Goal: Transaction & Acquisition: Purchase product/service

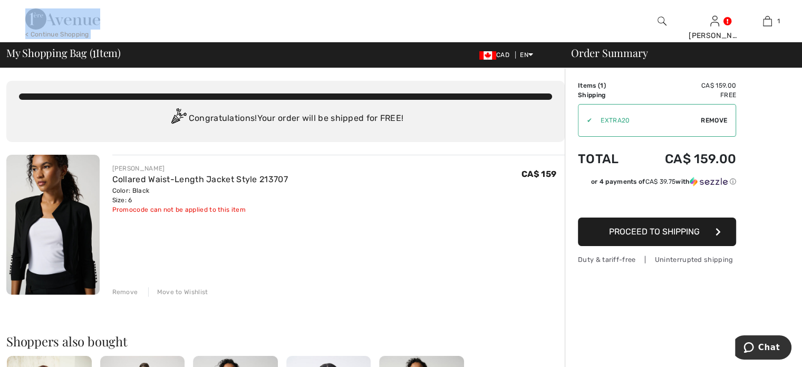
drag, startPoint x: 114, startPoint y: 18, endPoint x: 27, endPoint y: 13, distance: 87.2
click at [27, 13] on div "< Continue Shopping Jill Hi, Jill! My Info Orders My Addresses Wishlist My Clos…" at bounding box center [401, 21] width 802 height 42
drag, startPoint x: 32, startPoint y: 13, endPoint x: 403, endPoint y: 47, distance: 372.8
click at [403, 47] on div "My Shopping Bag ( 1 Item) CAD EN English Français Order Summary" at bounding box center [401, 54] width 802 height 25
drag, startPoint x: 110, startPoint y: 19, endPoint x: 32, endPoint y: 12, distance: 78.3
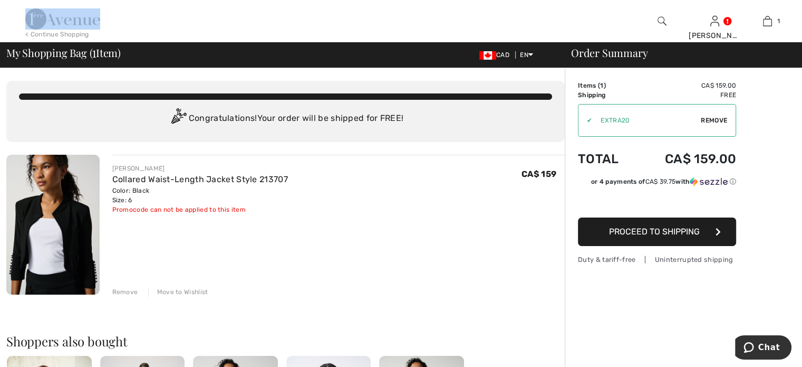
click at [32, 12] on div "< Continue Shopping Jill Hi, Jill! My Info Orders My Addresses Wishlist My Clos…" at bounding box center [401, 21] width 802 height 42
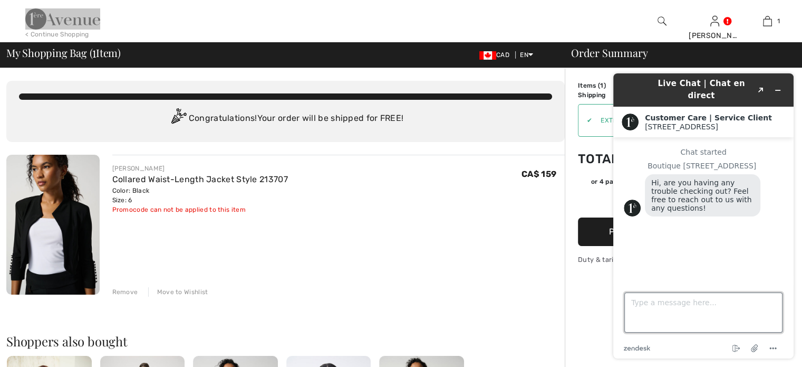
click at [667, 320] on textarea "Type a message here..." at bounding box center [703, 312] width 158 height 40
click at [706, 303] on textarea "I was suppose to get a discount code" at bounding box center [703, 312] width 158 height 40
click at [771, 301] on textarea "I was suppose to get a 15% discount code" at bounding box center [703, 312] width 158 height 40
type textarea "I was suppose to get a 15% discount code for signing up but i haven't received …"
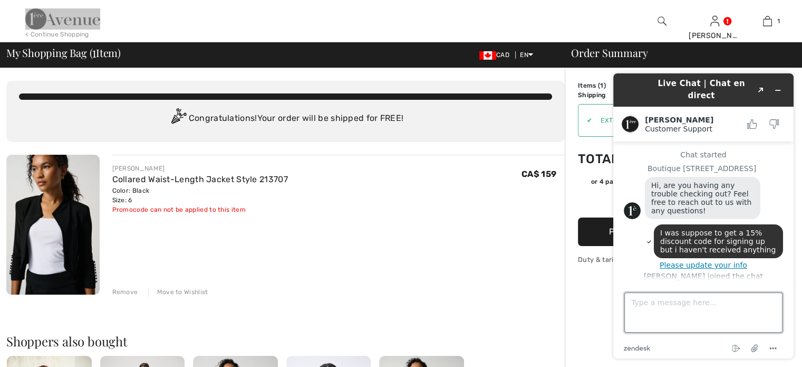
scroll to position [40, 0]
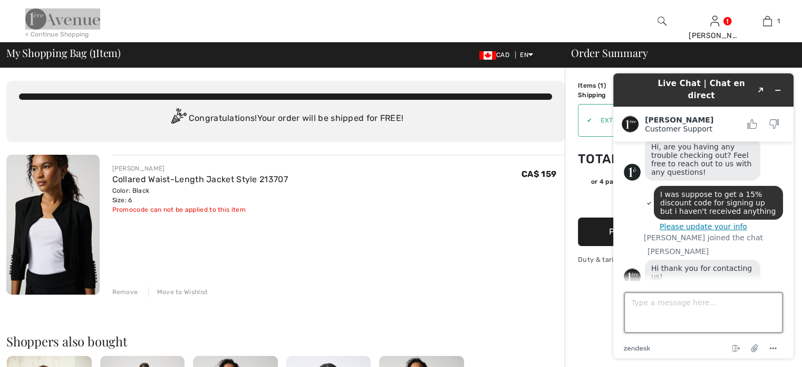
click at [685, 311] on textarea "Type a message here..." at bounding box center [703, 312] width 158 height 40
click at [329, 205] on div "JOSEPH RIBKOFF Collared Waist-Length Jacket Style 213707 Color: Black Size: 6 F…" at bounding box center [338, 188] width 453 height 51
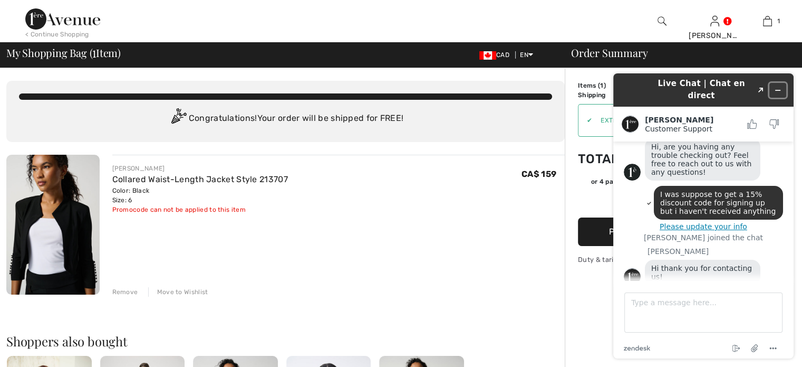
scroll to position [76, 0]
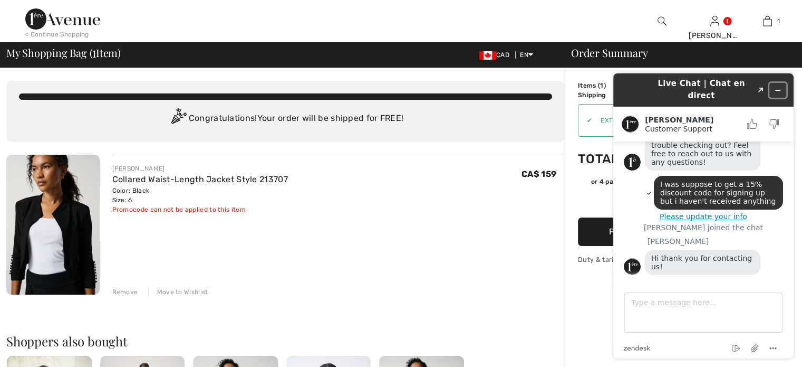
click at [780, 86] on icon "Minimize widget" at bounding box center [777, 89] width 7 height 7
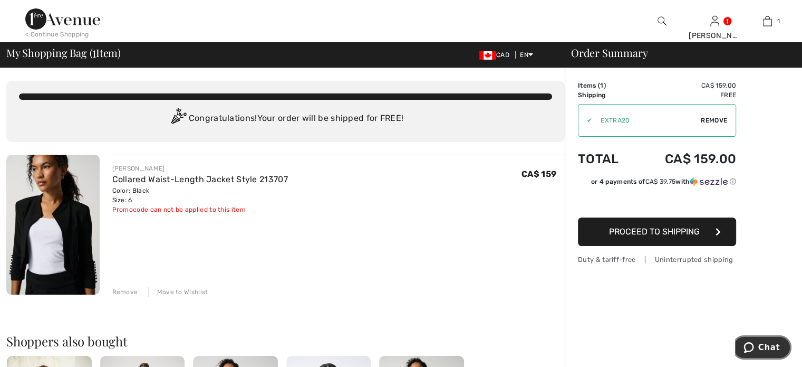
click at [767, 343] on span "Chat" at bounding box center [769, 346] width 22 height 9
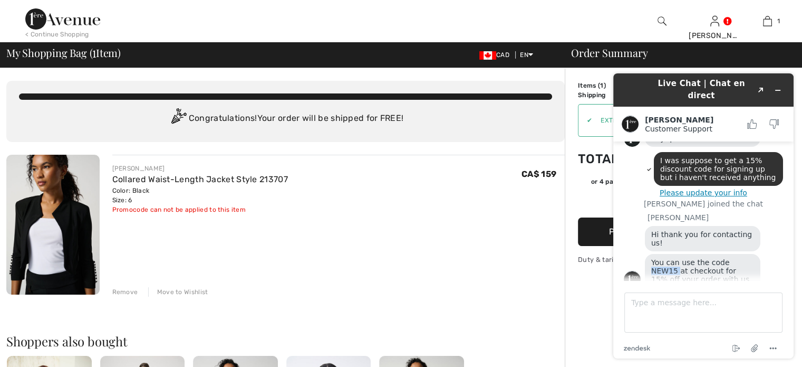
drag, startPoint x: 723, startPoint y: 248, endPoint x: 757, endPoint y: 250, distance: 33.8
click at [757, 254] on div "You can use the code NEW15 at checkout for 15% off your order with us." at bounding box center [702, 271] width 115 height 34
copy span "NEW15"
click at [522, 256] on div "JOSEPH RIBKOFF Collared Waist-Length Jacket Style 213707 Color: Black Size: 6 F…" at bounding box center [338, 226] width 453 height 142
click at [716, 322] on textarea "Type a message here..." at bounding box center [703, 312] width 158 height 40
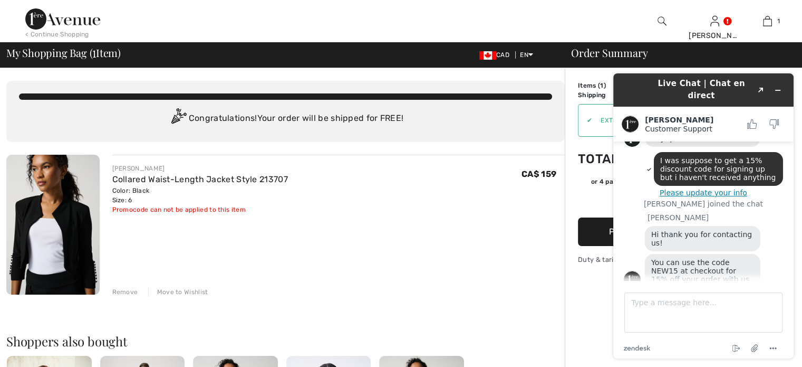
drag, startPoint x: 747, startPoint y: 249, endPoint x: 722, endPoint y: 246, distance: 25.1
click at [721, 258] on span "You can use the code NEW15 at checkout for 15% off your order with us." at bounding box center [701, 270] width 101 height 25
drag, startPoint x: 724, startPoint y: 247, endPoint x: 748, endPoint y: 247, distance: 24.8
click at [748, 254] on div "You can use the code NEW15 at checkout for 15% off your order with us." at bounding box center [702, 271] width 115 height 34
copy span "NEW15"
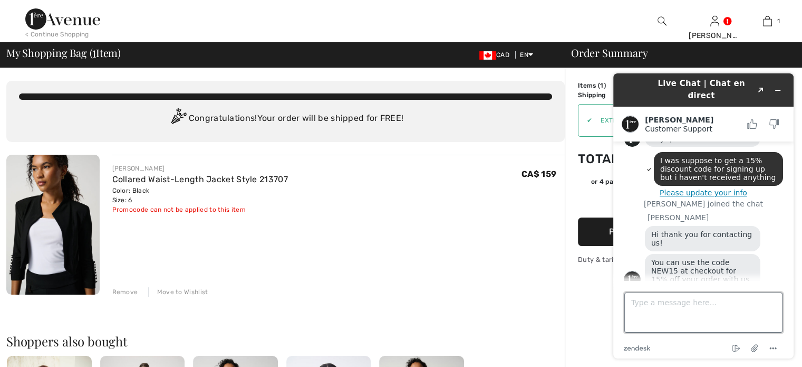
click at [674, 303] on textarea "Type a message here..." at bounding box center [703, 312] width 158 height 40
type textarea "thank you"
click at [771, 83] on button "Minimize widget" at bounding box center [777, 90] width 17 height 15
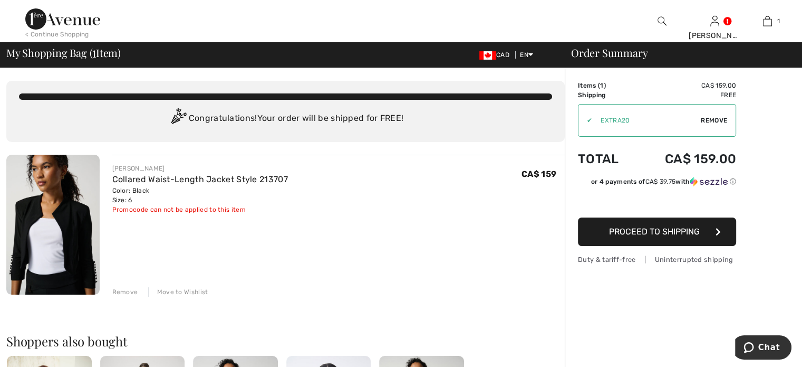
click at [702, 121] on span "Remove" at bounding box center [714, 119] width 26 height 9
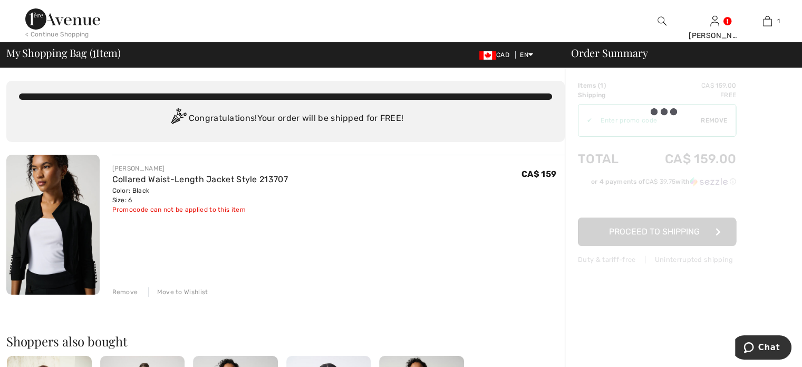
click at [496, 286] on div "Remove Move to Wishlist" at bounding box center [338, 291] width 453 height 12
click at [773, 344] on span "Chat" at bounding box center [769, 346] width 22 height 9
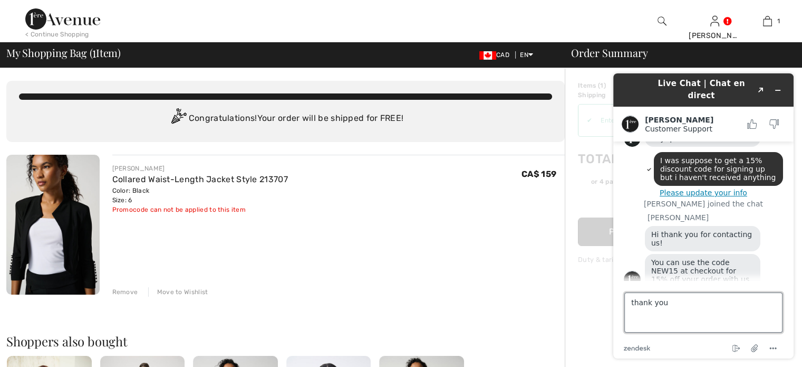
click at [707, 308] on textarea "thank you" at bounding box center [703, 312] width 158 height 40
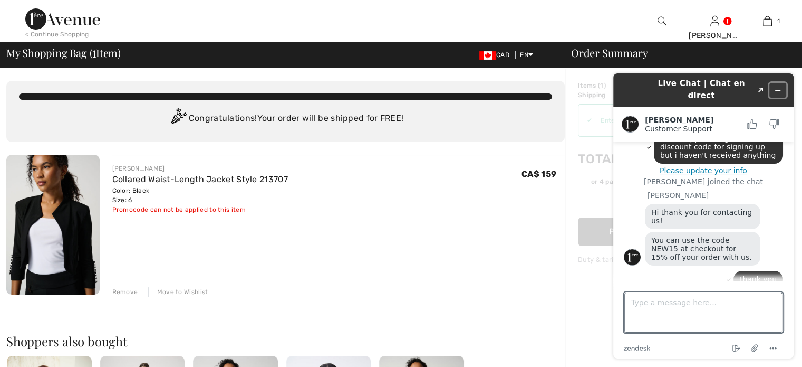
click at [775, 86] on icon "Minimize widget" at bounding box center [777, 89] width 7 height 7
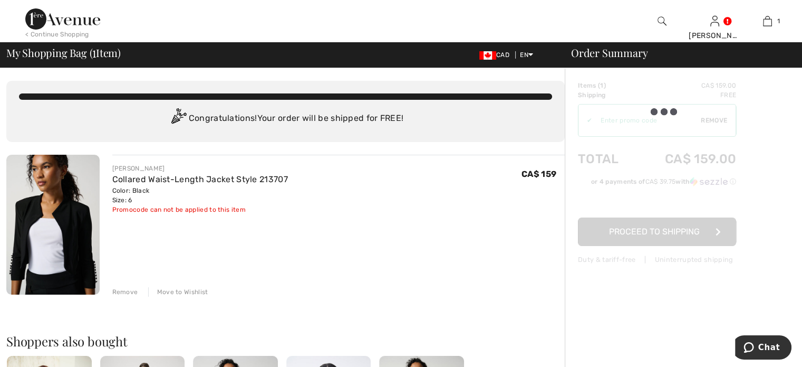
click at [545, 184] on div "CA$ 159" at bounding box center [543, 188] width 43 height 51
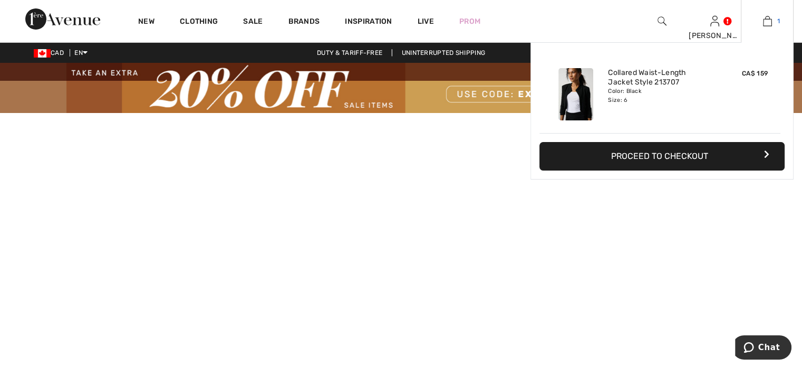
click at [766, 20] on img at bounding box center [767, 21] width 9 height 13
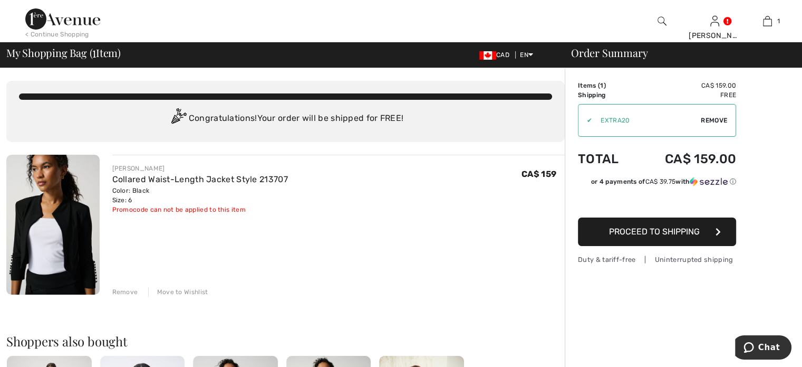
click at [710, 123] on span "Remove" at bounding box center [714, 119] width 26 height 9
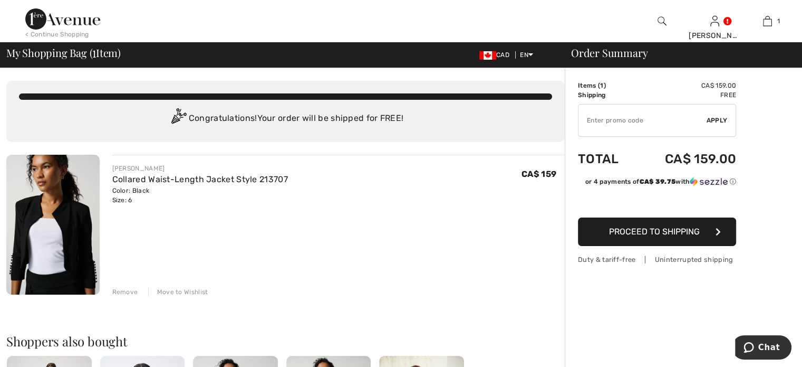
click at [607, 117] on input "TEXT" at bounding box center [642, 120] width 128 height 32
click at [720, 118] on span "Apply" at bounding box center [717, 119] width 21 height 9
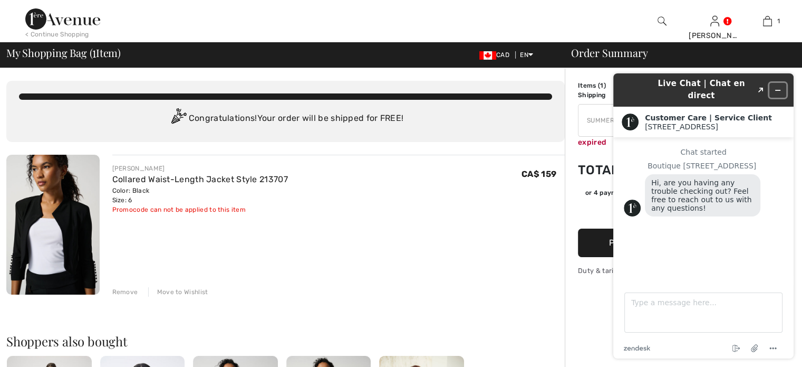
click at [781, 86] on icon "Minimize widget" at bounding box center [777, 89] width 7 height 7
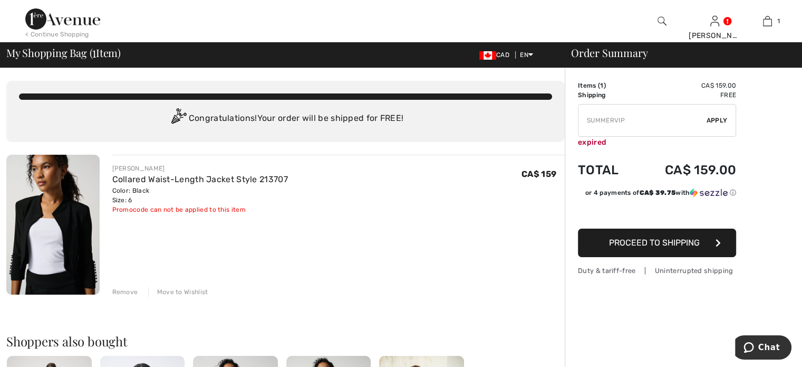
click at [625, 119] on input "TEXT" at bounding box center [642, 120] width 128 height 32
click at [661, 115] on input "TEXT" at bounding box center [642, 120] width 128 height 32
type input "S"
click at [717, 123] on span "Apply" at bounding box center [717, 119] width 21 height 9
drag, startPoint x: 656, startPoint y: 121, endPoint x: 645, endPoint y: 118, distance: 11.5
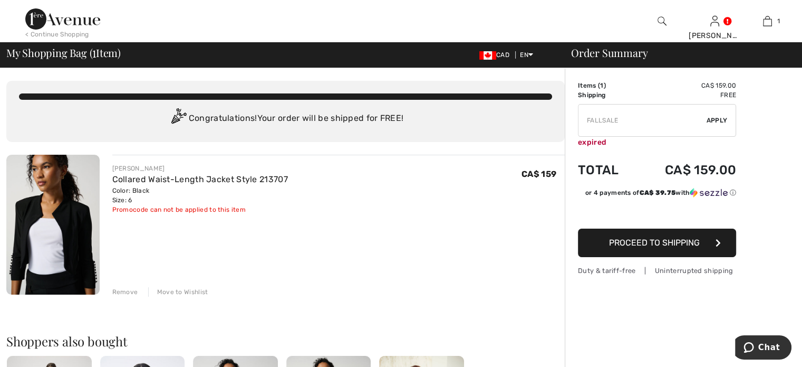
click at [645, 118] on input "TEXT" at bounding box center [642, 120] width 128 height 32
type input "F"
type input "EXTRA20"
click at [720, 117] on span "Apply" at bounding box center [717, 119] width 21 height 9
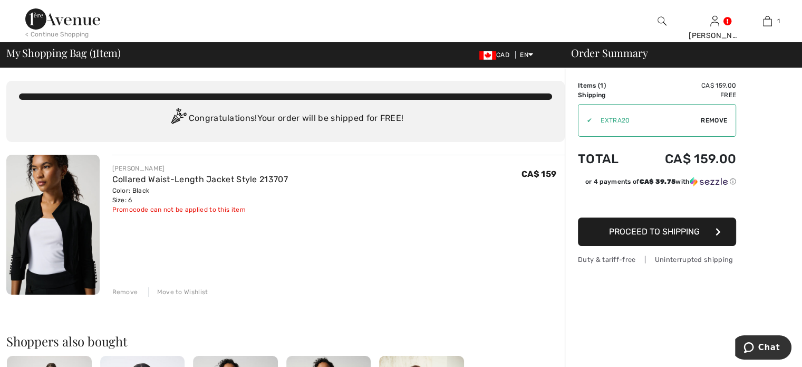
click at [703, 123] on span "Remove" at bounding box center [714, 119] width 26 height 9
drag, startPoint x: 650, startPoint y: 106, endPoint x: 642, endPoint y: 121, distance: 16.5
click at [649, 107] on input "TEXT" at bounding box center [642, 120] width 128 height 32
click at [642, 121] on input "TEXT" at bounding box center [642, 120] width 128 height 32
click at [721, 120] on span "Apply" at bounding box center [717, 119] width 21 height 9
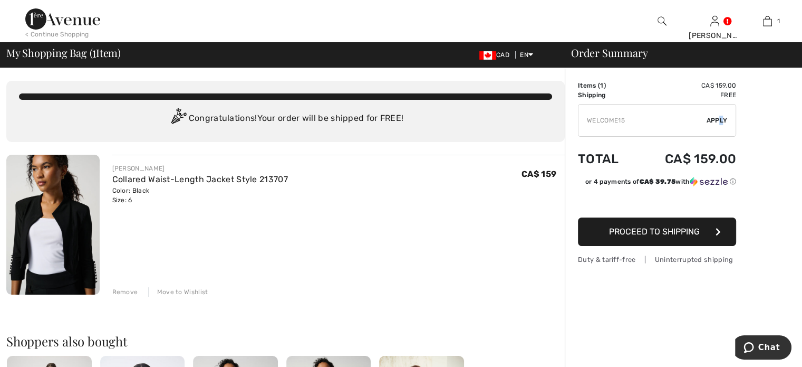
type input "WELC0ME15"
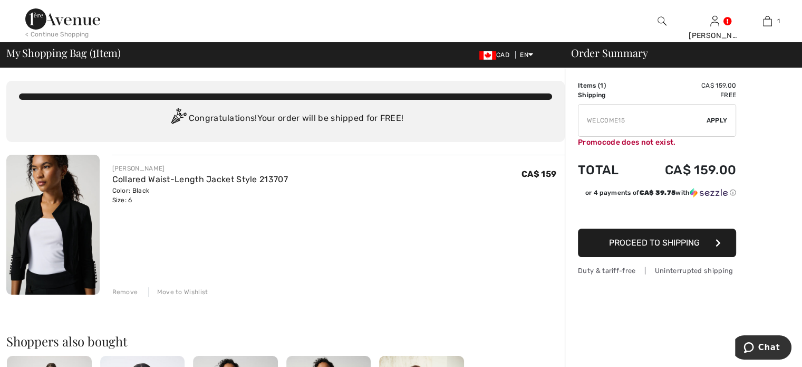
click at [675, 127] on input "TEXT" at bounding box center [642, 120] width 128 height 32
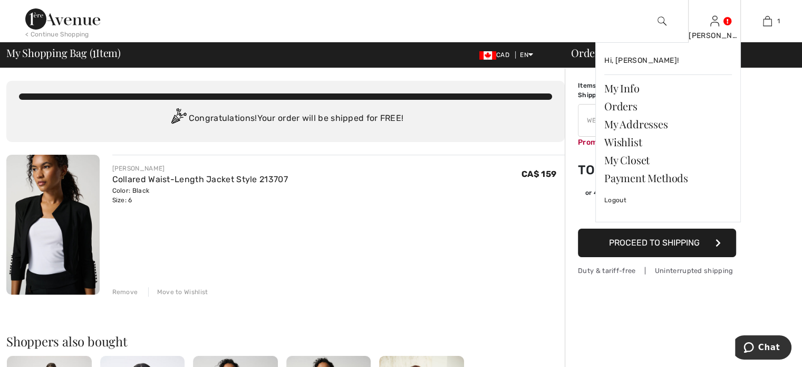
click at [718, 21] on img at bounding box center [714, 21] width 9 height 13
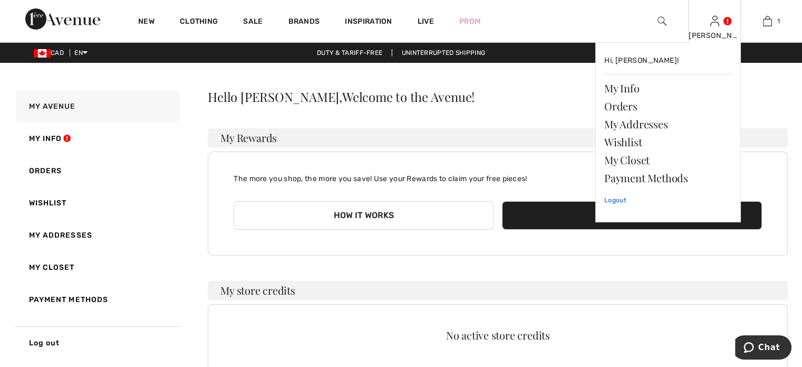
click at [616, 202] on link "Logout" at bounding box center [668, 200] width 128 height 26
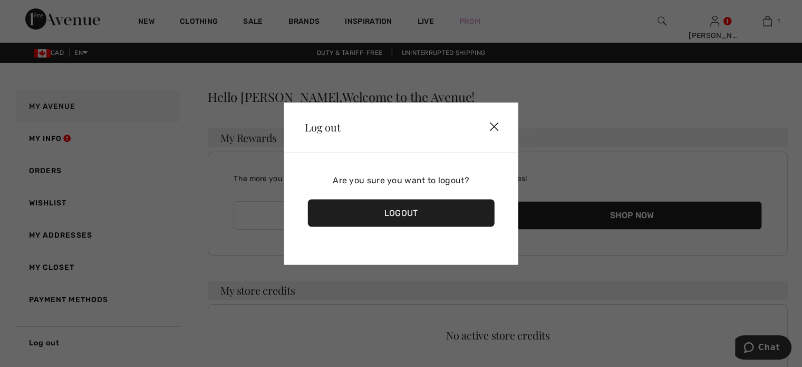
click at [399, 210] on div "Logout" at bounding box center [400, 212] width 187 height 27
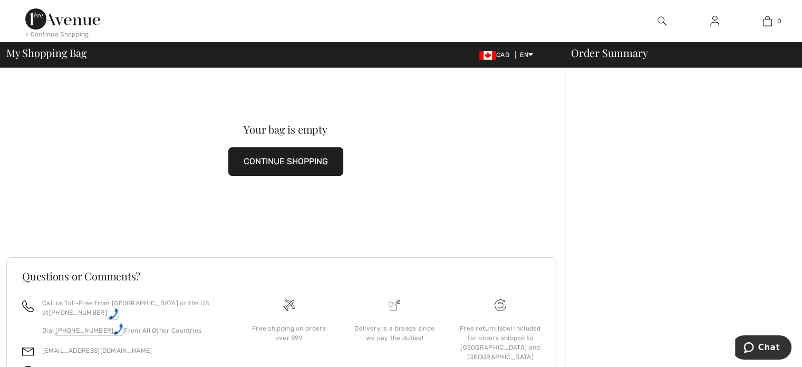
click at [290, 152] on button "CONTINUE SHOPPING" at bounding box center [285, 161] width 115 height 28
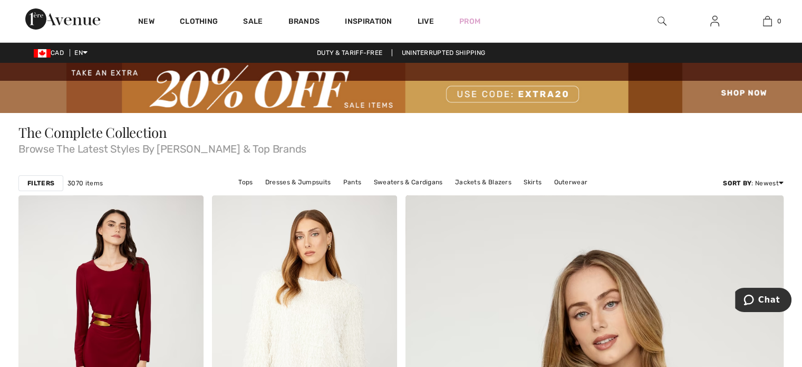
click at [660, 26] on img at bounding box center [662, 21] width 9 height 13
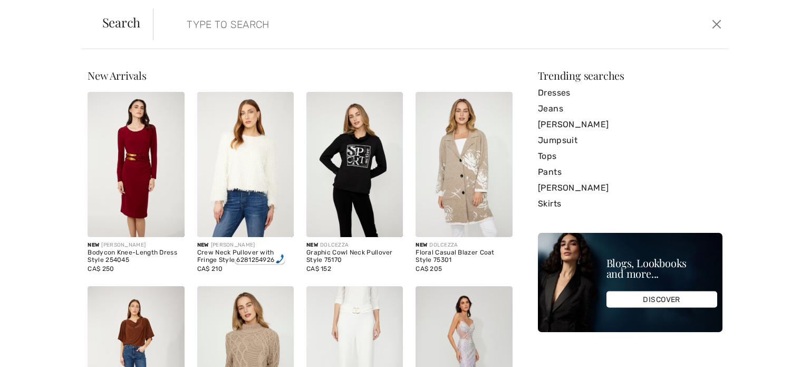
click at [209, 21] on input "search" at bounding box center [378, 24] width 398 height 32
click at [209, 20] on input "search" at bounding box center [378, 24] width 398 height 32
click at [238, 25] on input "search" at bounding box center [378, 24] width 398 height 32
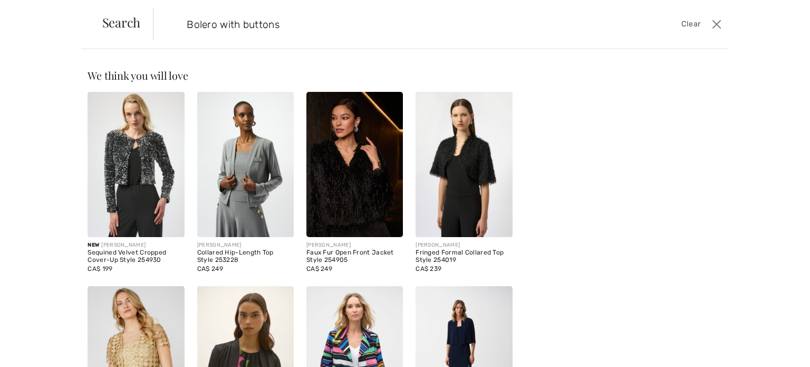
type input "Bolero with buttons"
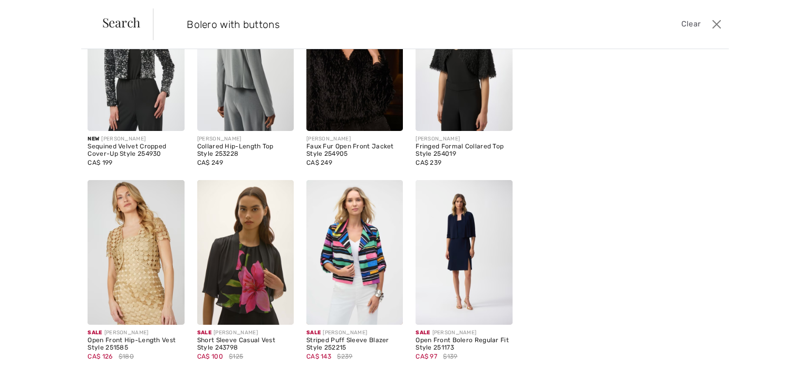
scroll to position [156, 0]
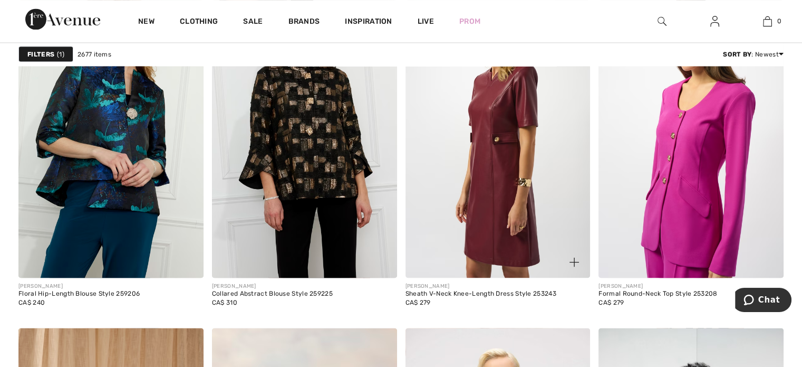
scroll to position [1740, 0]
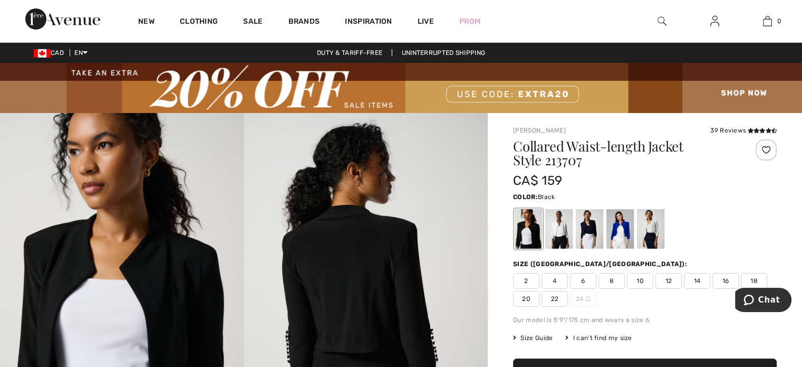
click at [713, 19] on img at bounding box center [714, 21] width 9 height 13
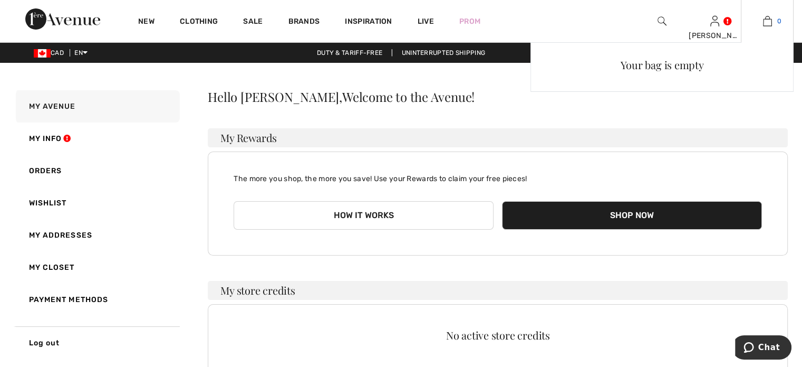
click at [772, 24] on link "0" at bounding box center [767, 21] width 52 height 13
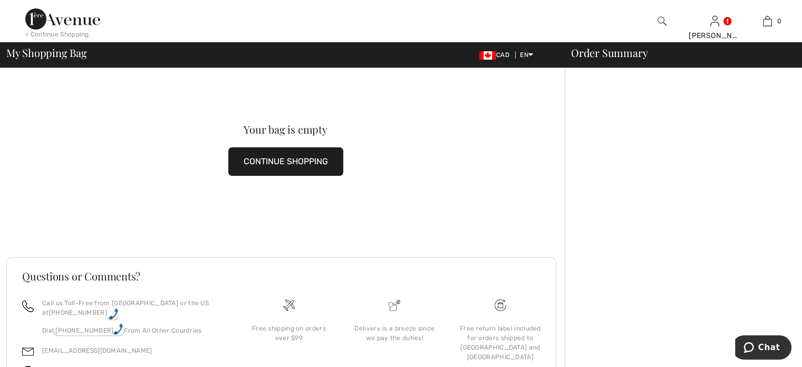
click at [267, 160] on button "CONTINUE SHOPPING" at bounding box center [285, 161] width 115 height 28
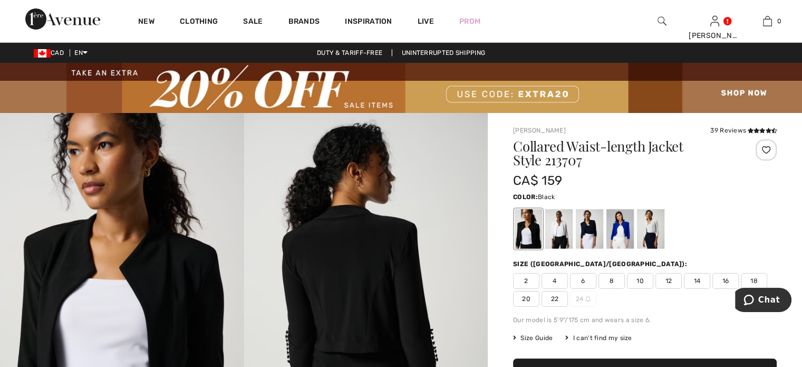
click at [586, 280] on span "6" at bounding box center [583, 281] width 26 height 16
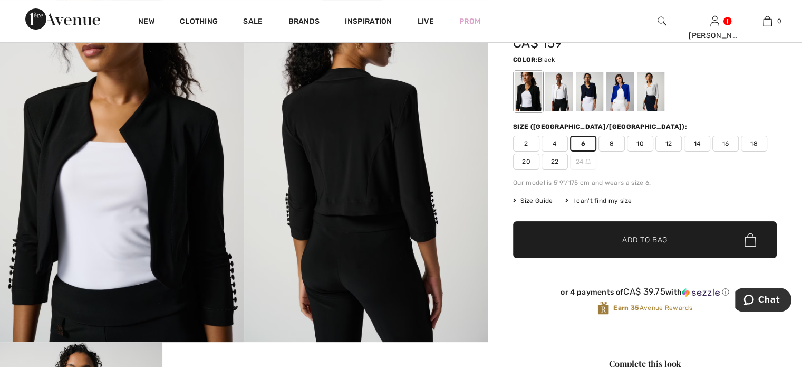
scroll to position [158, 0]
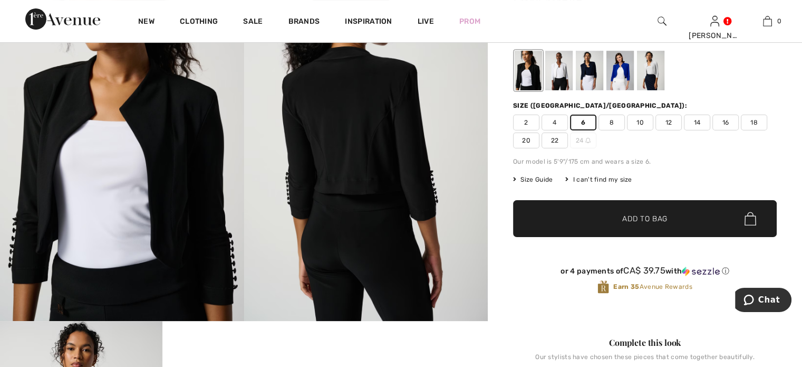
click at [648, 221] on span "Add to Bag" at bounding box center [644, 218] width 45 height 11
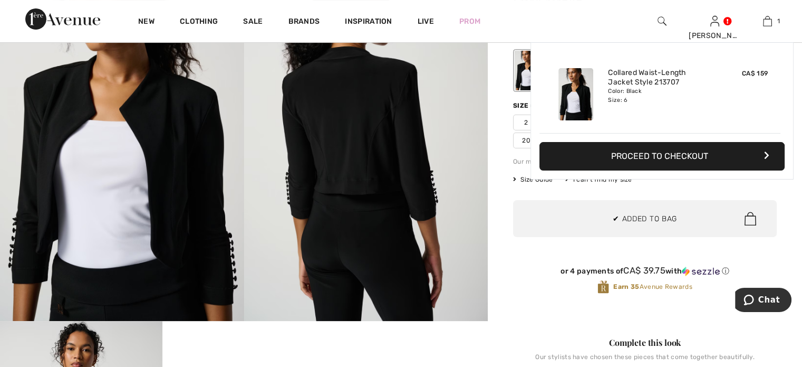
scroll to position [0, 0]
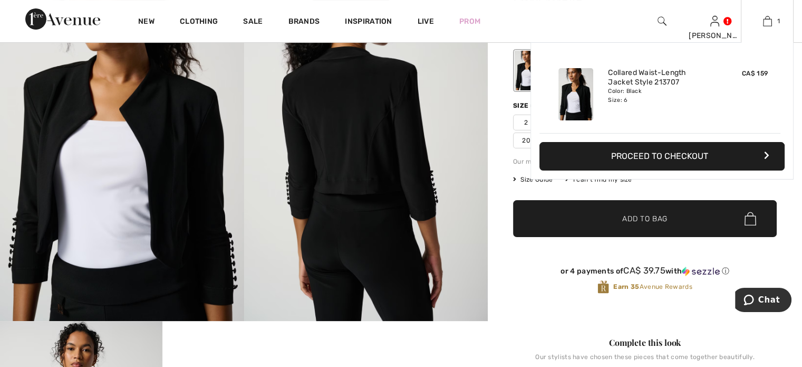
click at [696, 153] on button "Proceed to Checkout" at bounding box center [661, 156] width 245 height 28
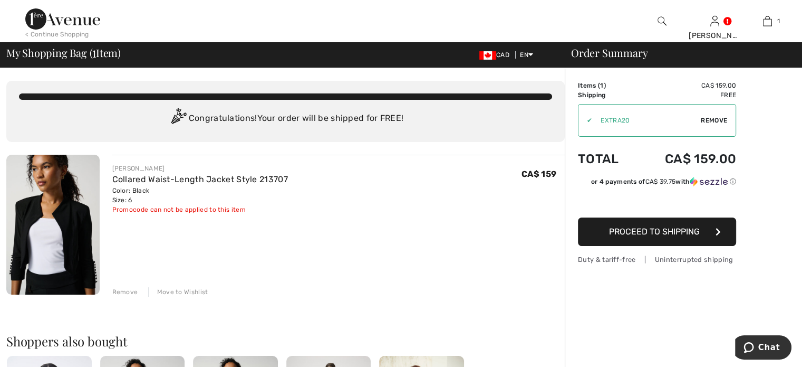
click at [712, 119] on span "Remove" at bounding box center [714, 119] width 26 height 9
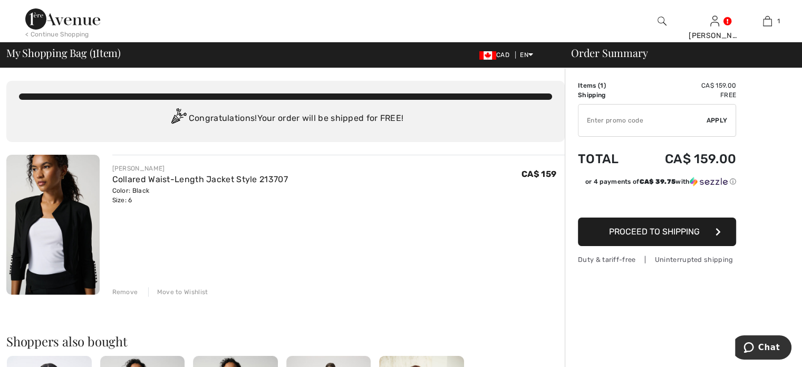
click at [638, 118] on input "TEXT" at bounding box center [642, 120] width 128 height 32
paste input "NEW15"
type input "NEW15"
click at [721, 120] on span "Apply" at bounding box center [717, 119] width 21 height 9
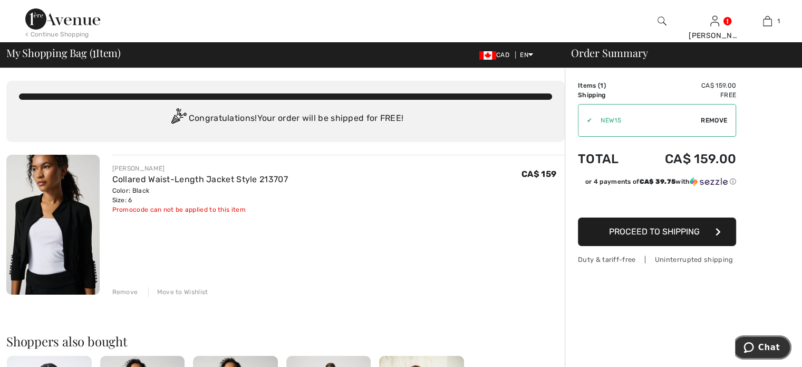
click at [776, 342] on span "Chat" at bounding box center [769, 346] width 22 height 9
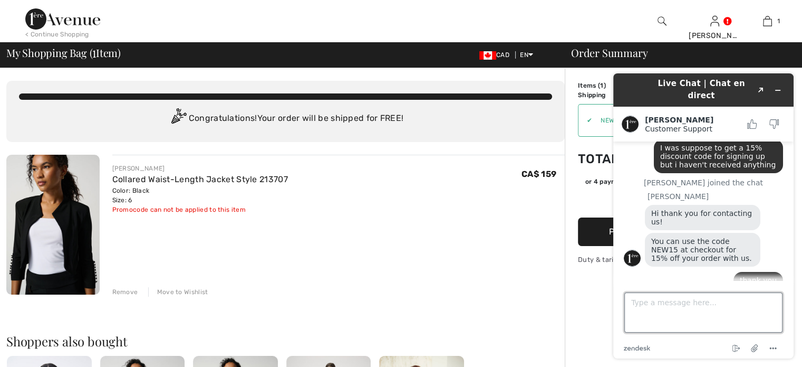
click at [754, 308] on textarea "Type a message here..." at bounding box center [703, 312] width 158 height 40
type textarea "That code did not work"
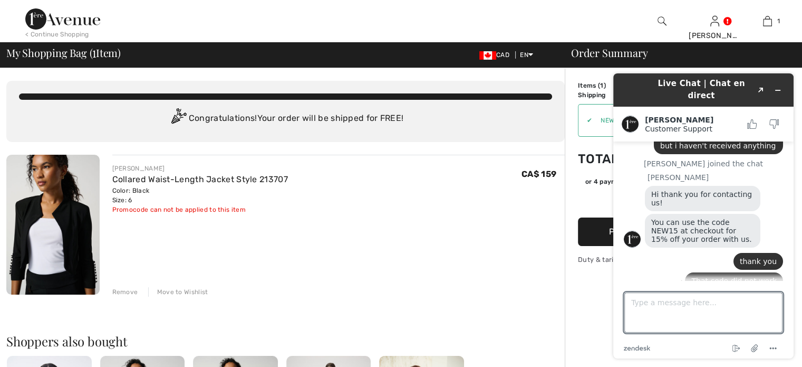
click at [355, 261] on div "JOSEPH RIBKOFF Collared Waist-Length Jacket Style 213707 Color: Black Size: 6 F…" at bounding box center [338, 226] width 453 height 142
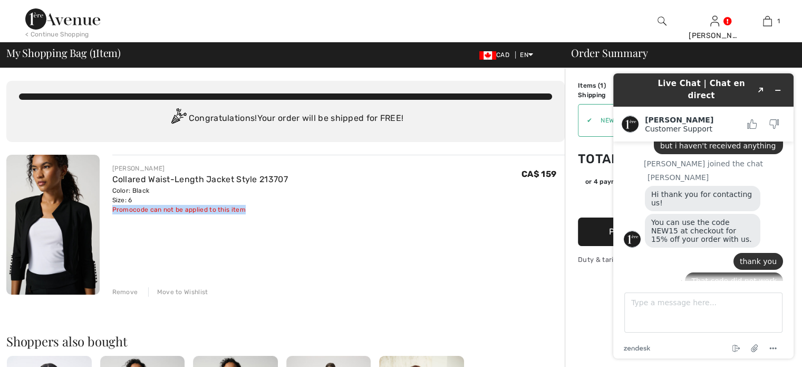
drag, startPoint x: 245, startPoint y: 208, endPoint x: 108, endPoint y: 208, distance: 136.6
click at [108, 208] on div "JOSEPH RIBKOFF Collared Waist-Length Jacket Style 213707 Color: Black Size: 6 F…" at bounding box center [333, 226] width 466 height 142
copy div "Promocode can not be applied to this item"
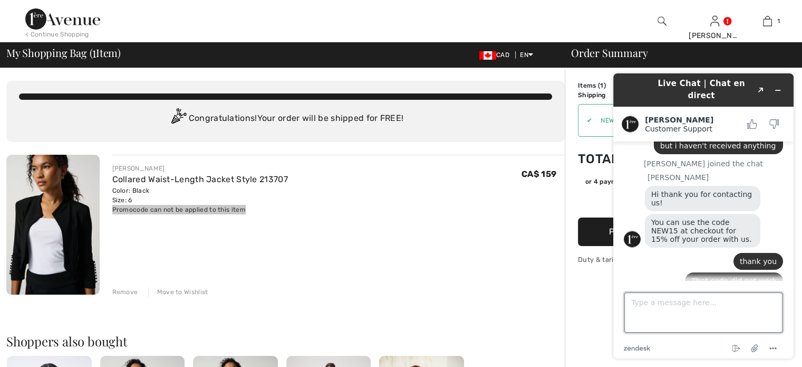
click at [654, 317] on textarea "Type a message here..." at bounding box center [703, 312] width 158 height 40
paste textarea "Promocode can not be applied to this item"
type textarea "Promocode can not be applied to this item"
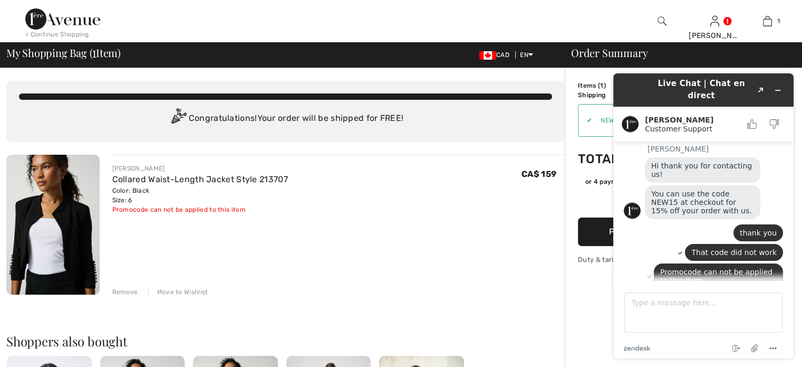
click at [414, 255] on div "JOSEPH RIBKOFF Collared Waist-Length Jacket Style 213707 Color: Black Size: 6 F…" at bounding box center [338, 226] width 453 height 142
click at [776, 86] on icon "Minimize widget" at bounding box center [777, 89] width 7 height 7
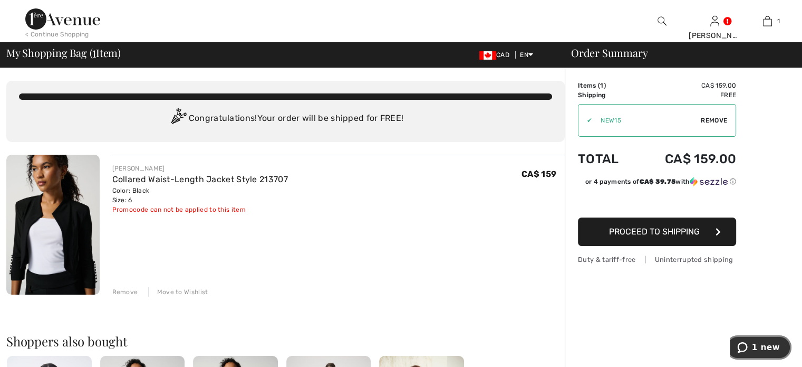
click at [758, 339] on button "1 new" at bounding box center [759, 347] width 66 height 24
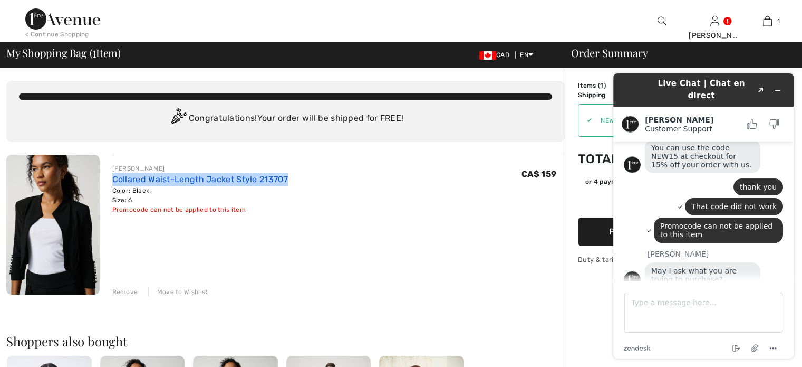
drag, startPoint x: 293, startPoint y: 181, endPoint x: 114, endPoint y: 179, distance: 179.3
click at [114, 179] on div "JOSEPH RIBKOFF Collared Waist-Length Jacket Style 213707 Color: Black Size: 6 F…" at bounding box center [338, 188] width 453 height 51
copy link "Collared Waist-Length Jacket Style 213707"
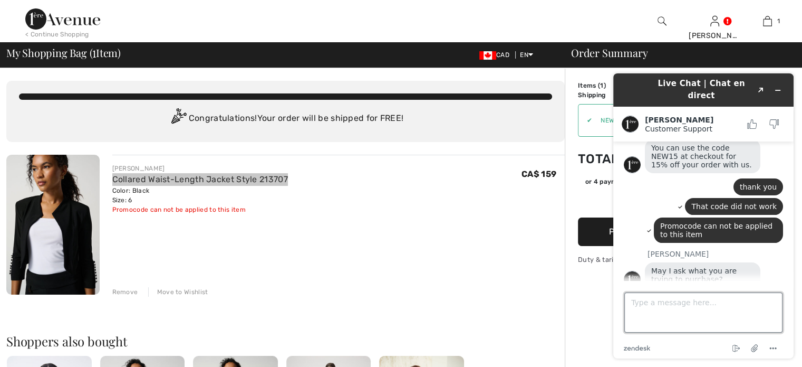
click at [659, 322] on textarea "Type a message here..." at bounding box center [703, 312] width 158 height 40
type textarea "Collared Waist-Length Jacket Style 213707"
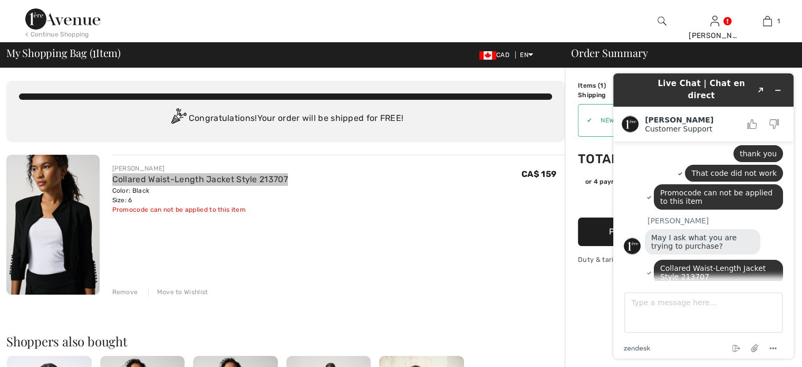
scroll to position [274, 0]
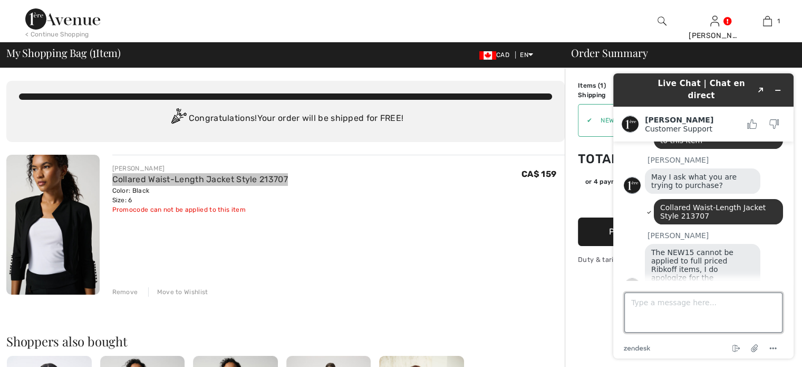
click at [695, 311] on textarea "Type a message here..." at bounding box center [703, 312] width 158 height 40
type textarea "o"
type textarea "Ok thank you"
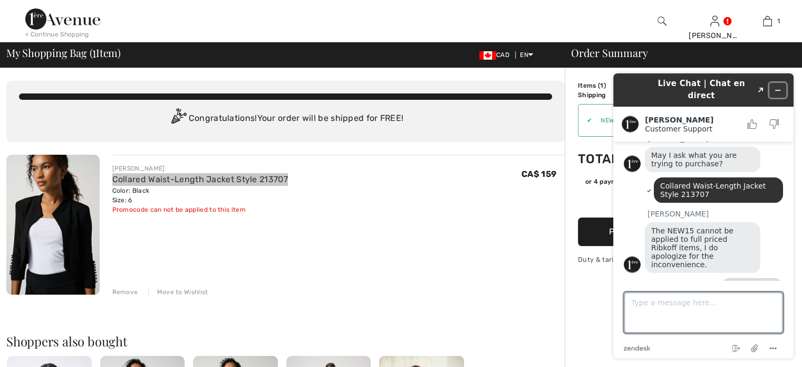
click at [779, 86] on icon "Minimize widget" at bounding box center [777, 89] width 7 height 7
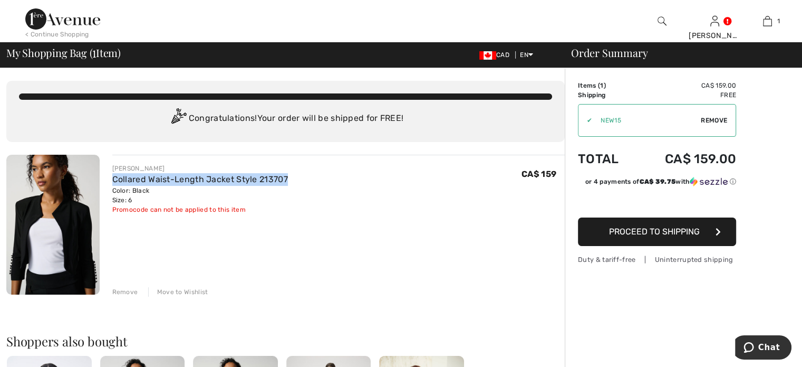
click at [641, 227] on span "Proceed to Shipping" at bounding box center [654, 231] width 91 height 10
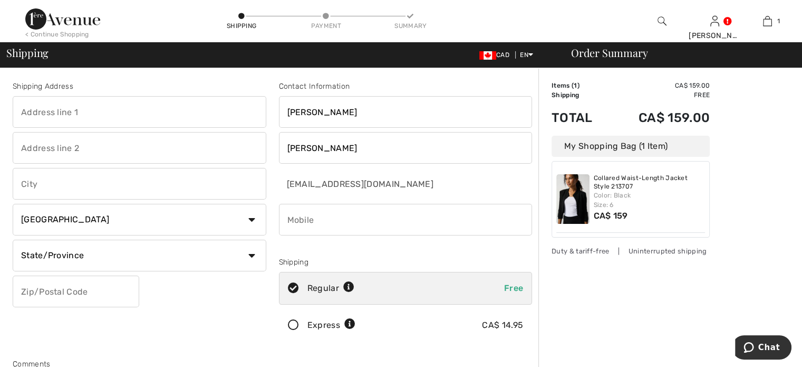
click at [55, 120] on input "text" at bounding box center [140, 112] width 254 height 32
type input "[STREET_ADDRESS][PERSON_NAME]"
type input "Guelph"
type input "GUELPH"
type input "5198032861"
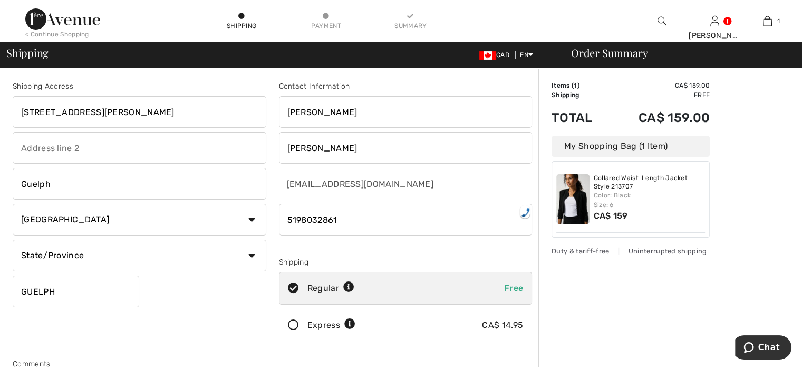
click at [98, 260] on select "State/Province Alberta British Columbia Manitoba New Brunswick Newfoundland and…" at bounding box center [140, 255] width 254 height 32
select select "ON"
click at [13, 239] on select "State/Province Alberta British Columbia Manitoba New Brunswick Newfoundland and…" at bounding box center [140, 255] width 254 height 32
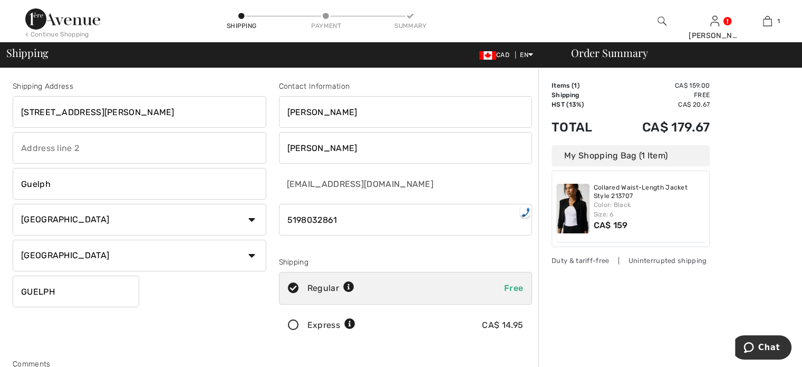
drag, startPoint x: 76, startPoint y: 294, endPoint x: 0, endPoint y: 278, distance: 77.6
type input "N1E5E6"
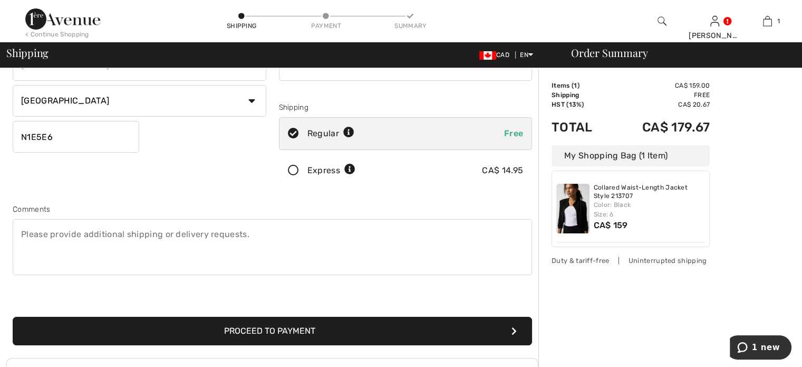
scroll to position [158, 0]
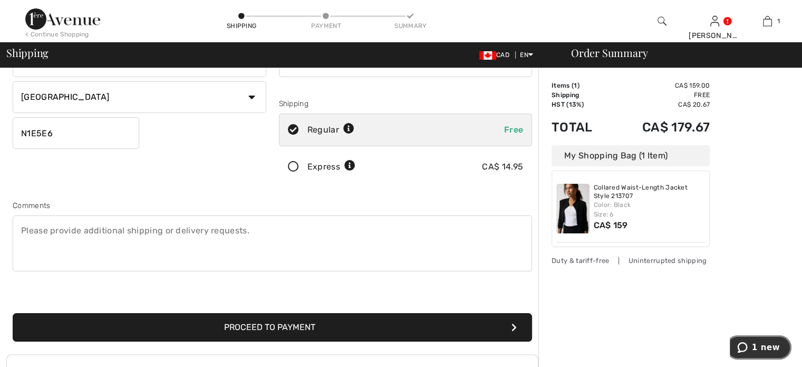
click at [752, 343] on span "1 new" at bounding box center [744, 347] width 15 height 11
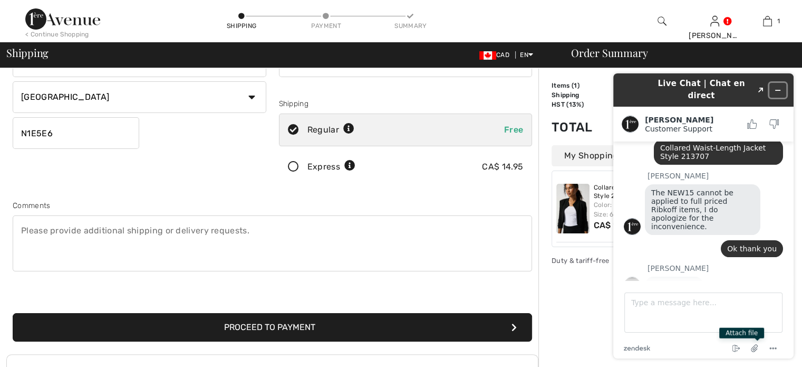
click at [777, 88] on icon "Minimize widget" at bounding box center [777, 89] width 7 height 7
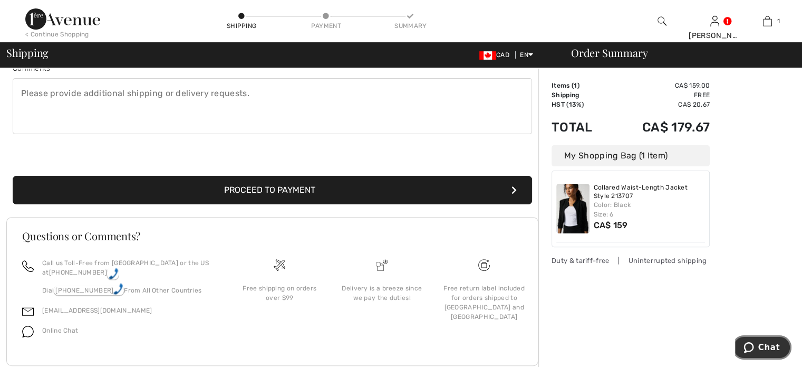
scroll to position [319, 0]
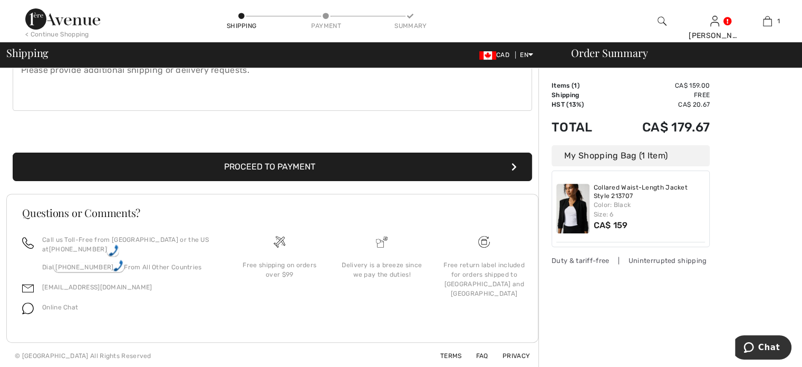
click at [287, 170] on button "Proceed to Payment" at bounding box center [272, 166] width 519 height 28
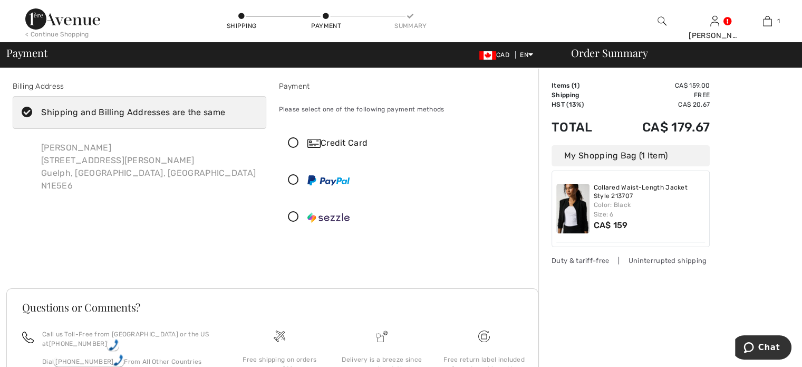
click at [291, 141] on icon at bounding box center [293, 143] width 28 height 11
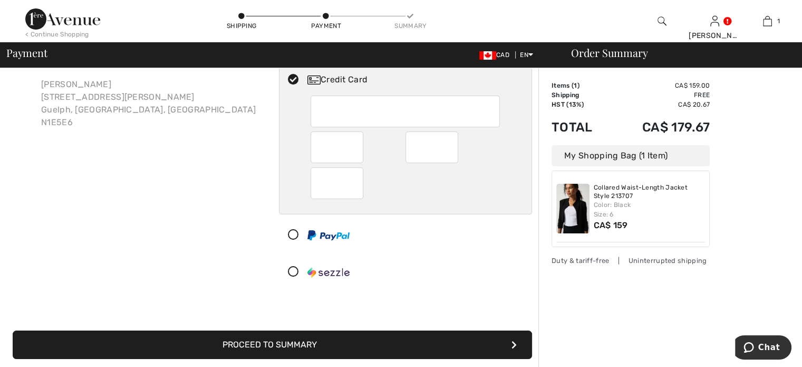
scroll to position [158, 0]
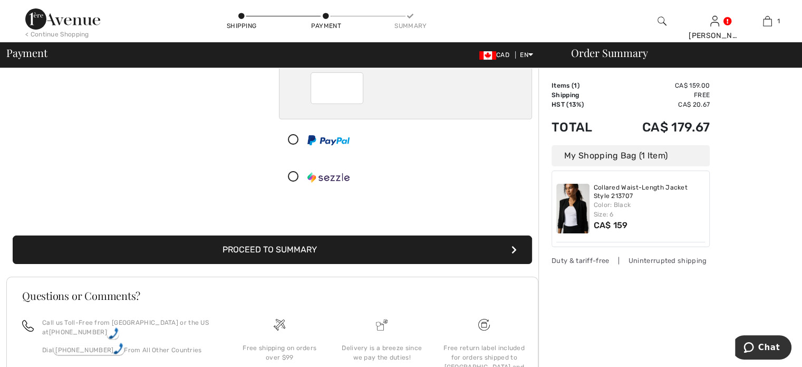
click at [235, 249] on button "Proceed to Summary" at bounding box center [272, 249] width 519 height 28
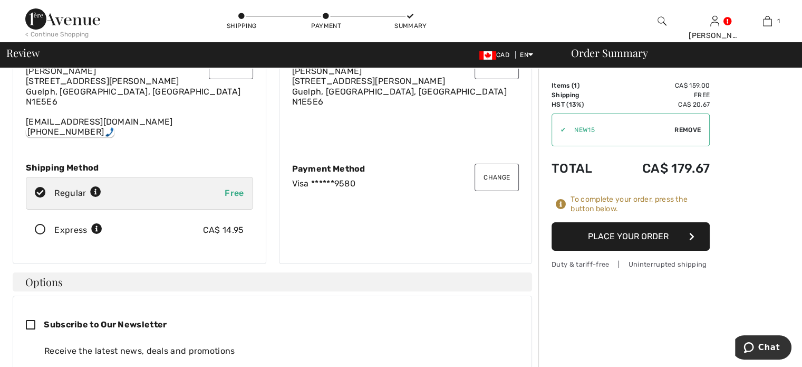
scroll to position [53, 0]
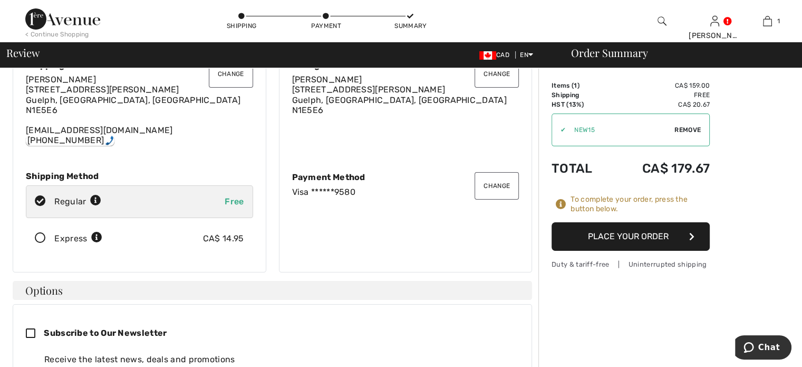
click at [41, 235] on icon at bounding box center [40, 238] width 28 height 11
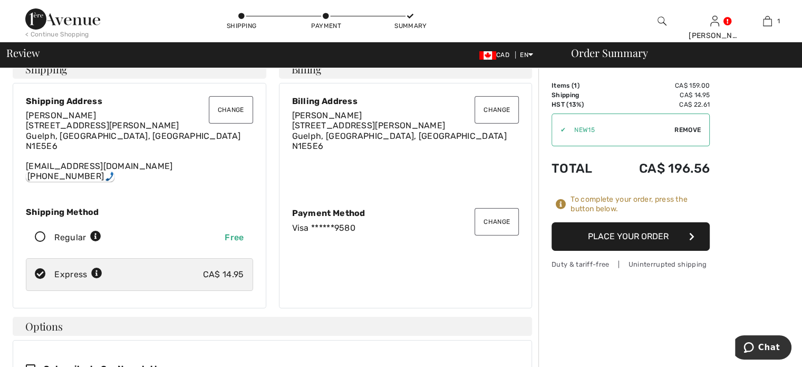
scroll to position [0, 0]
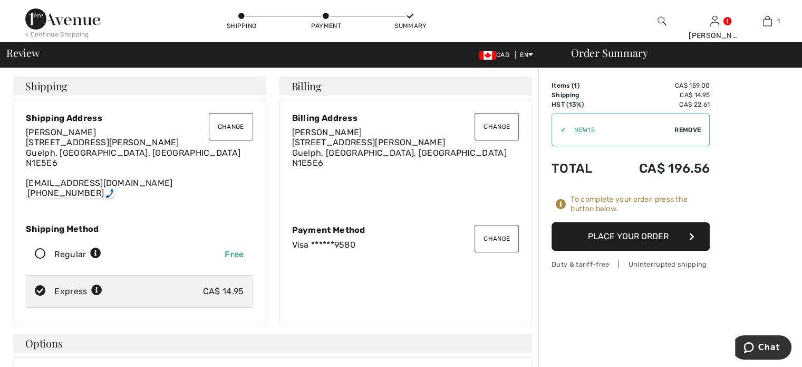
click at [606, 235] on button "Place Your Order" at bounding box center [631, 236] width 158 height 28
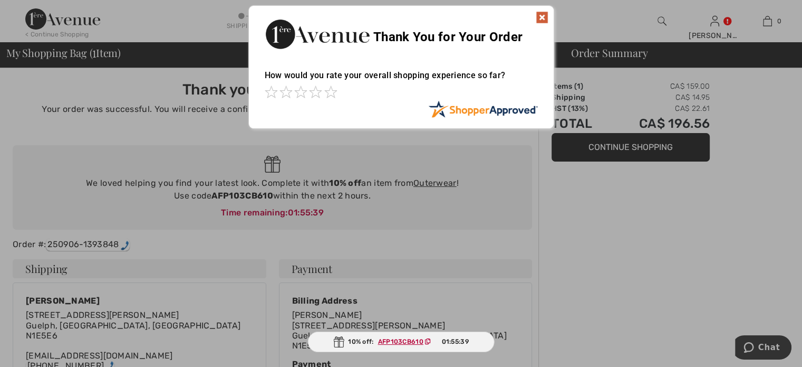
click at [543, 14] on img at bounding box center [542, 17] width 13 height 13
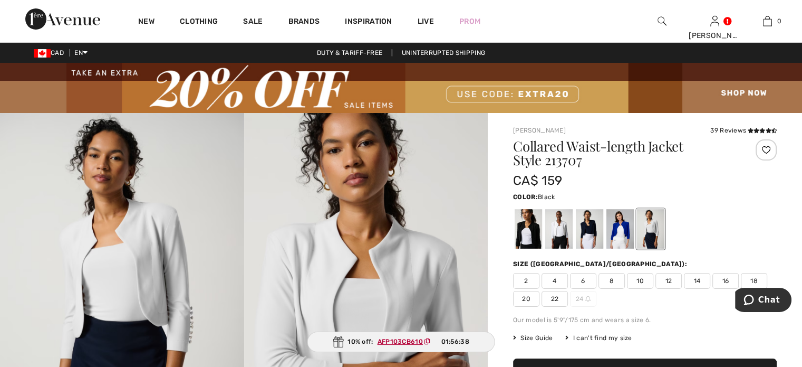
click at [531, 232] on div at bounding box center [528, 229] width 27 height 40
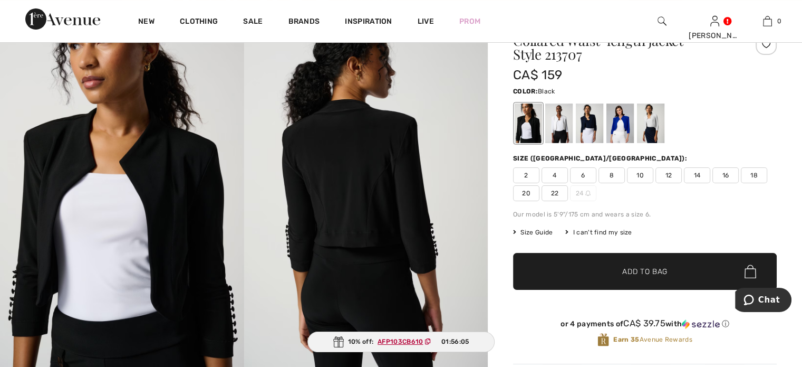
scroll to position [158, 0]
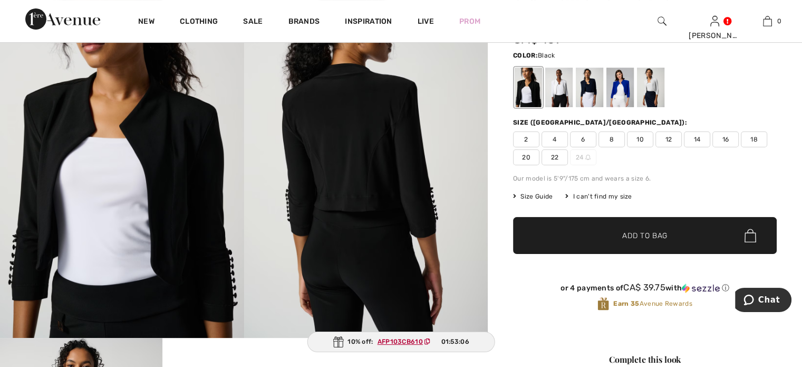
scroll to position [158, 0]
